Goal: Information Seeking & Learning: Learn about a topic

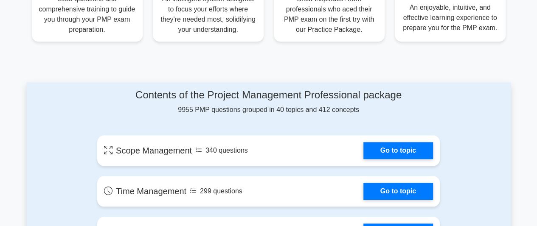
scroll to position [379, 0]
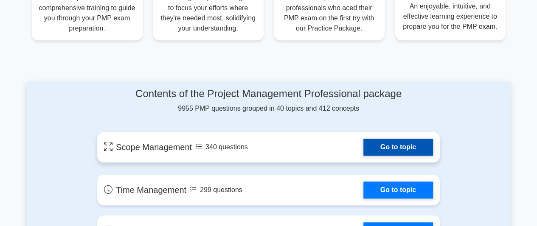
click at [391, 148] on link "Go to topic" at bounding box center [398, 147] width 70 height 17
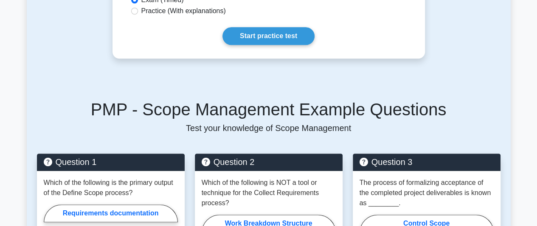
scroll to position [444, 0]
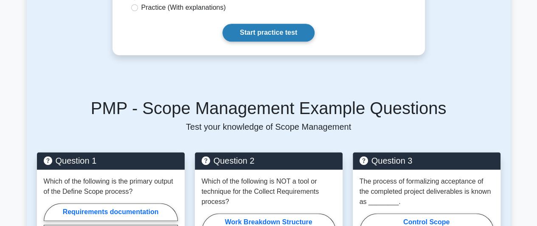
click at [273, 32] on link "Start practice test" at bounding box center [268, 33] width 92 height 18
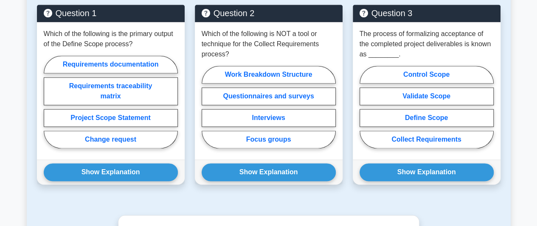
scroll to position [593, 0]
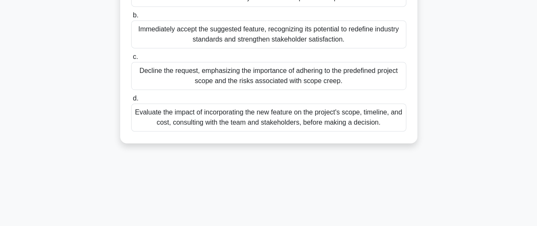
scroll to position [232, 0]
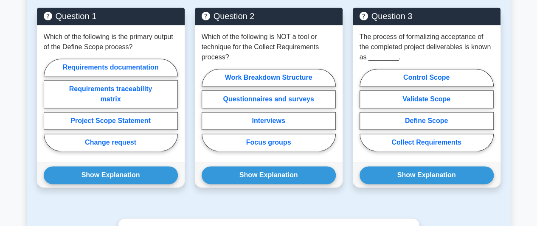
scroll to position [593, 0]
